Goal: Task Accomplishment & Management: Use online tool/utility

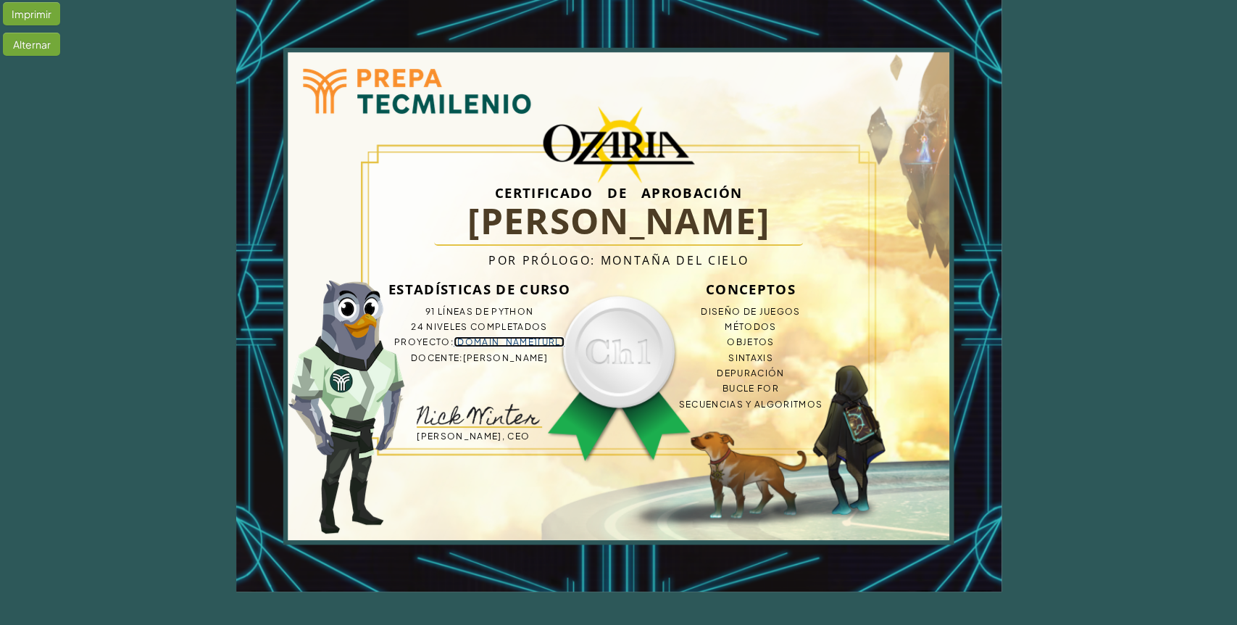
click at [522, 337] on link "bit.ly/4mR3GCF" at bounding box center [509, 341] width 111 height 11
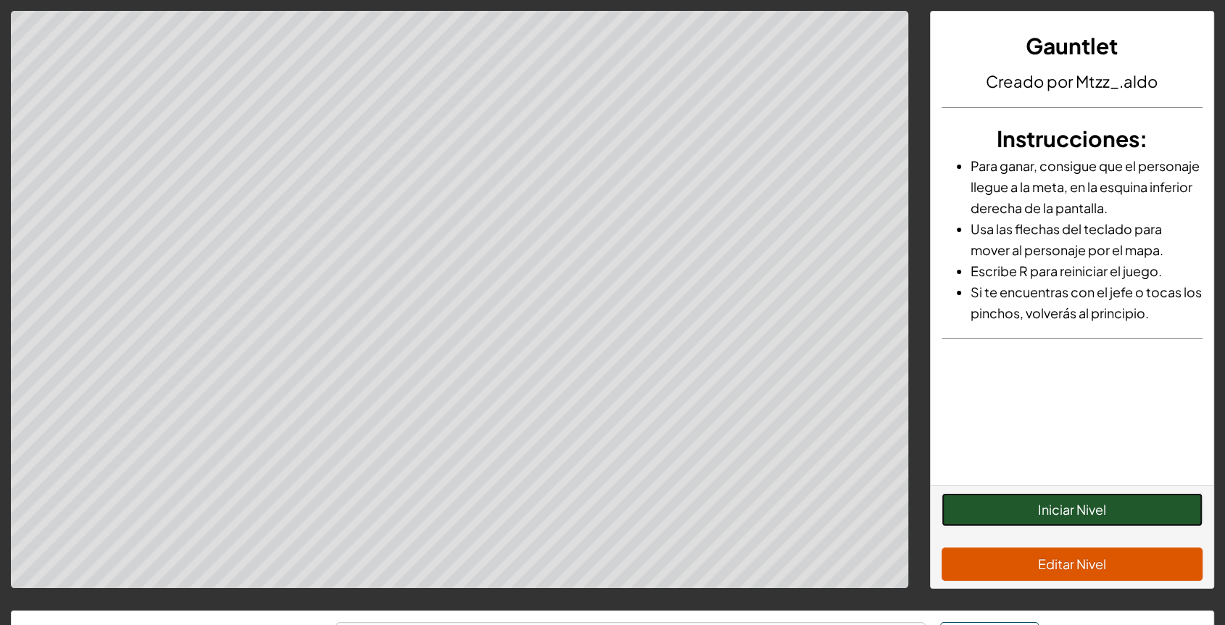
click at [1001, 498] on button "Iniciar Nivel" at bounding box center [1072, 509] width 262 height 33
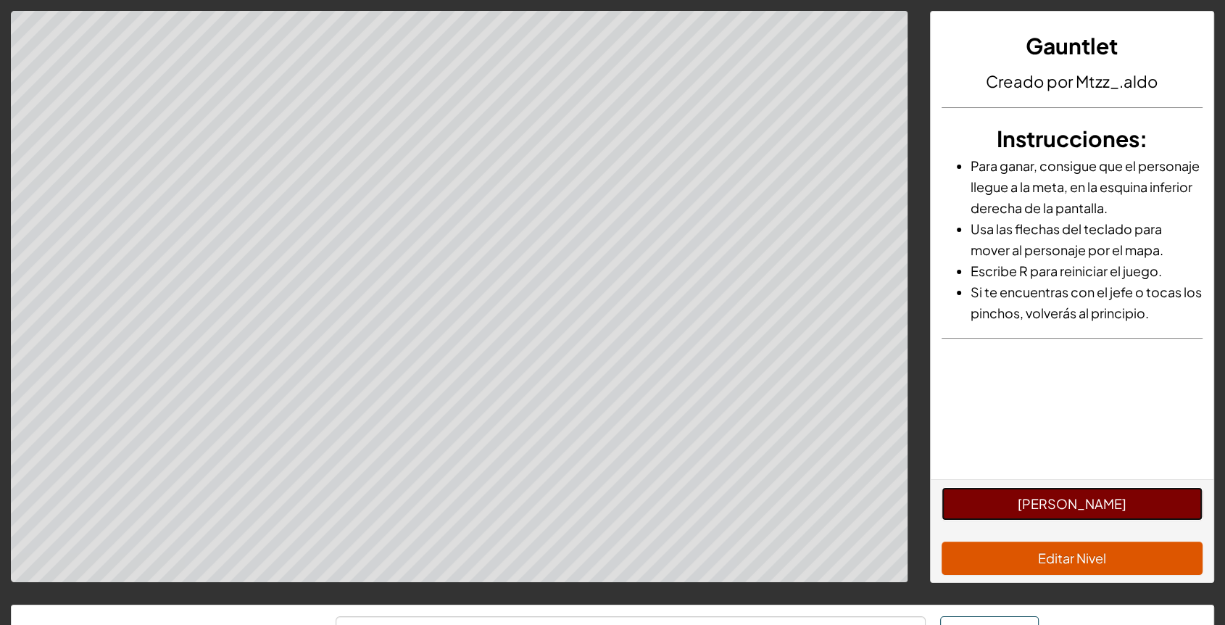
click at [1001, 498] on button "[PERSON_NAME]" at bounding box center [1072, 503] width 262 height 33
